Goal: Find specific page/section: Find specific page/section

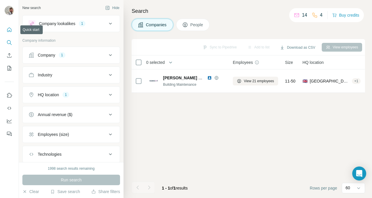
click at [9, 30] on icon "Quick start" at bounding box center [9, 30] width 6 height 6
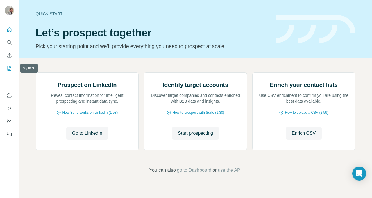
click at [8, 65] on icon "My lists" at bounding box center [9, 68] width 6 height 6
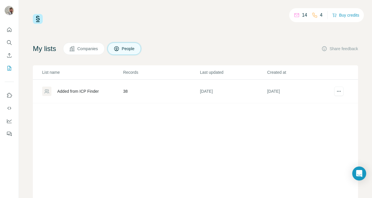
click at [111, 93] on div "Added from ICP Finder" at bounding box center [82, 90] width 81 height 9
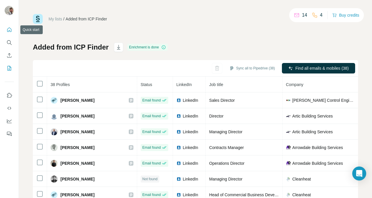
click at [9, 29] on icon "Quick start" at bounding box center [9, 30] width 6 height 6
